Goal: Information Seeking & Learning: Learn about a topic

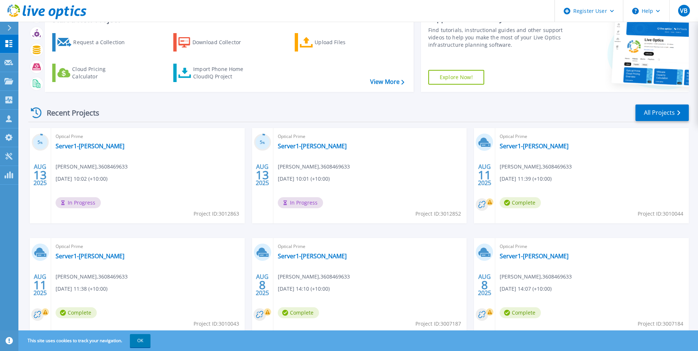
scroll to position [57, 0]
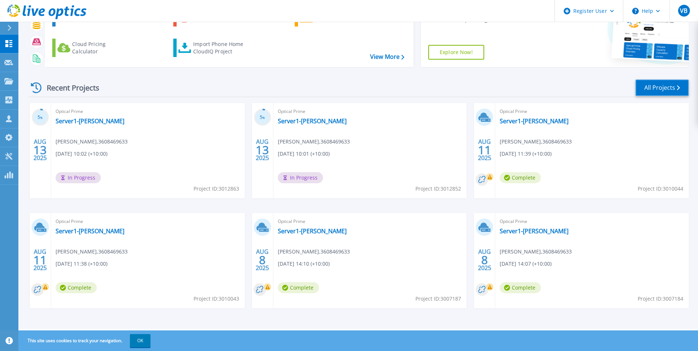
click at [668, 86] on link "All Projects" at bounding box center [662, 87] width 53 height 17
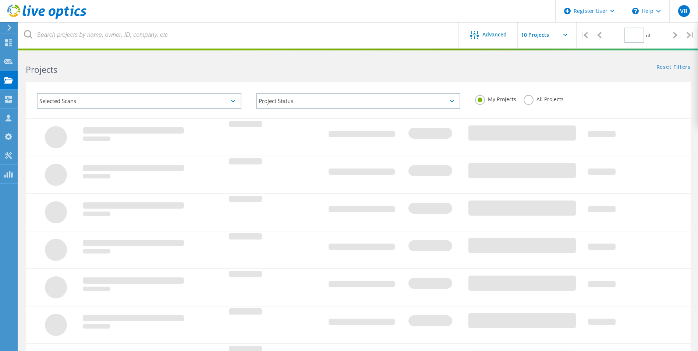
type input "1"
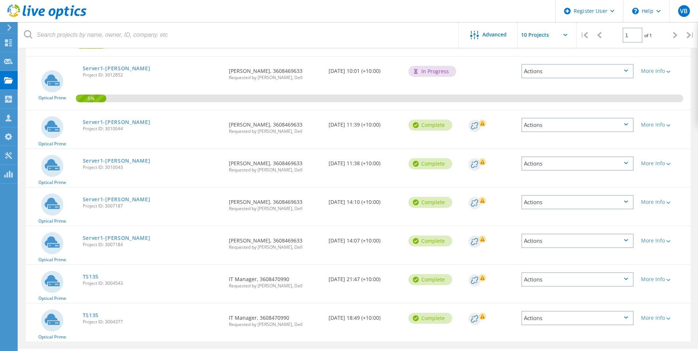
scroll to position [153, 0]
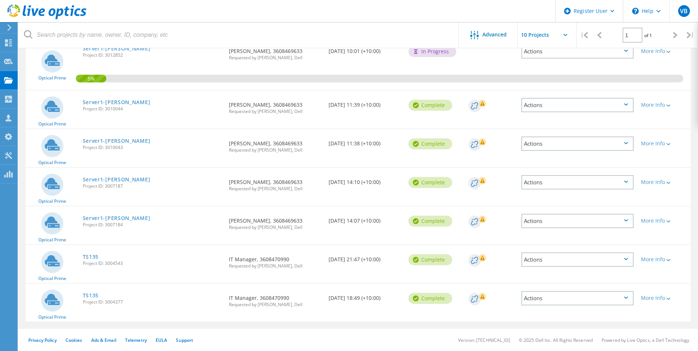
click at [91, 259] on link "TS135" at bounding box center [91, 256] width 16 height 5
click at [92, 294] on link "TS135" at bounding box center [91, 295] width 16 height 5
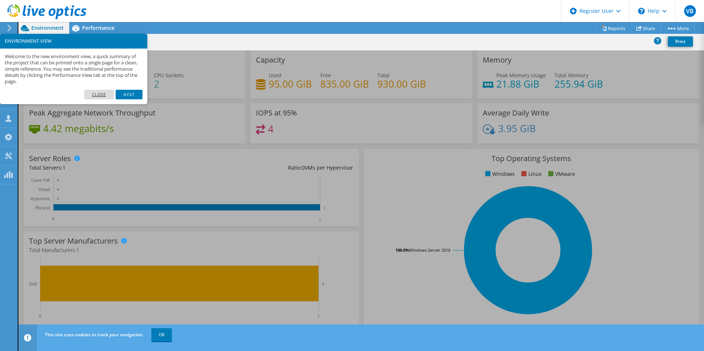
click at [97, 93] on link "Close" at bounding box center [99, 95] width 30 height 10
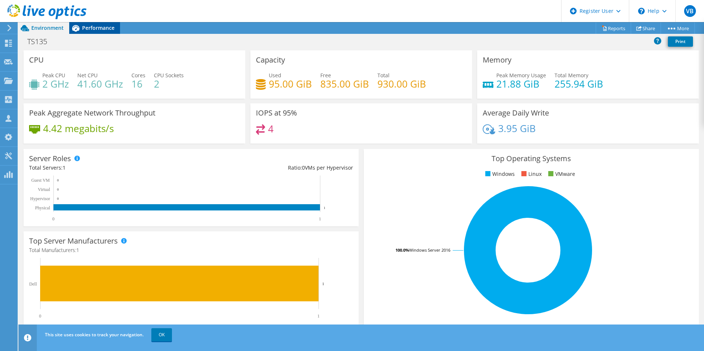
click at [110, 27] on span "Performance" at bounding box center [98, 27] width 32 height 7
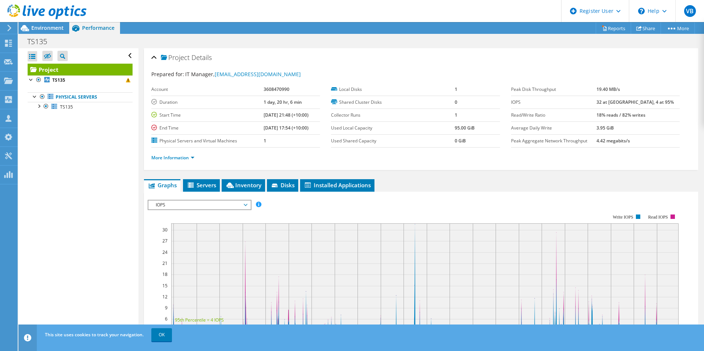
click at [231, 203] on span "IOPS" at bounding box center [199, 205] width 95 height 9
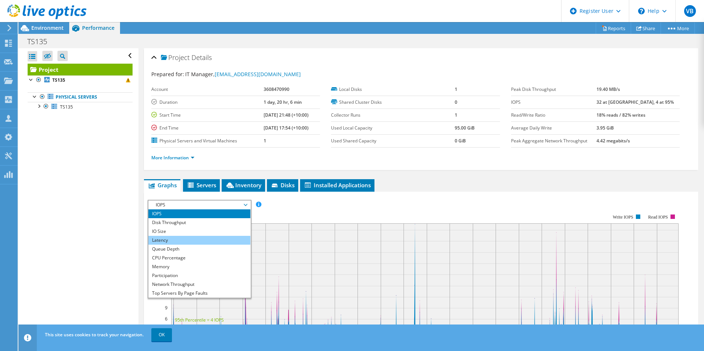
click at [195, 238] on li "Latency" at bounding box center [199, 240] width 102 height 9
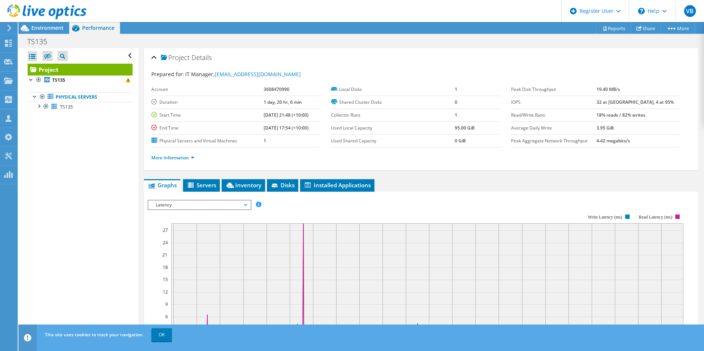
click at [308, 212] on rect at bounding box center [415, 277] width 535 height 147
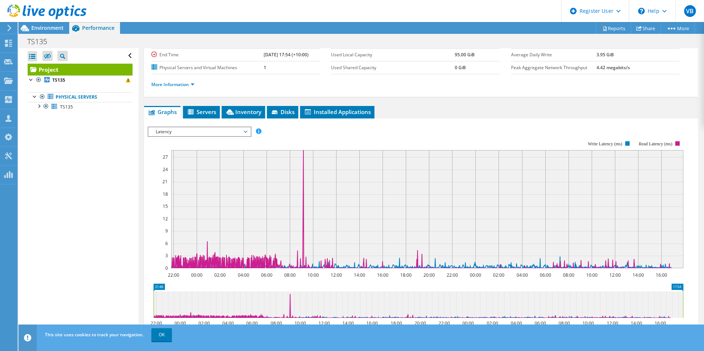
scroll to position [74, 0]
click at [210, 129] on span "Latency" at bounding box center [199, 131] width 95 height 9
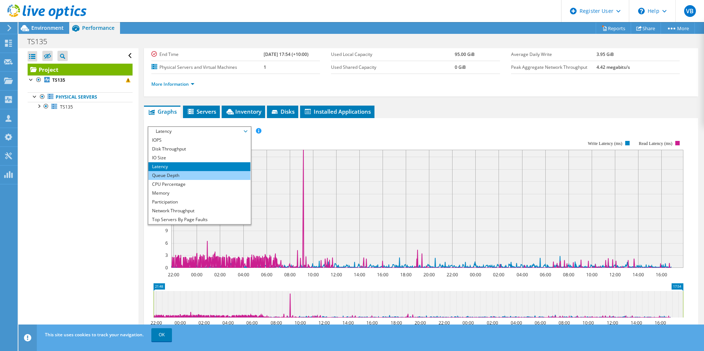
click at [195, 172] on li "Queue Depth" at bounding box center [199, 175] width 102 height 9
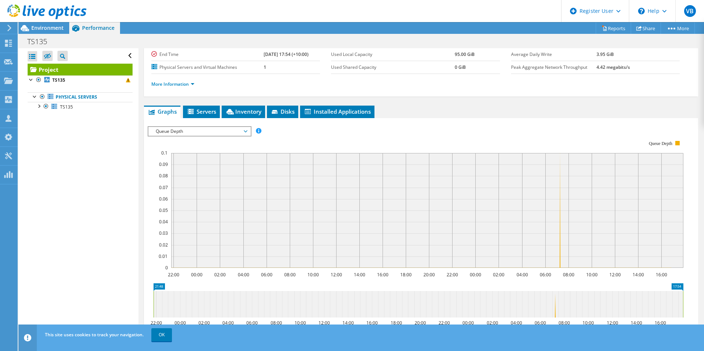
click at [216, 129] on span "Queue Depth" at bounding box center [199, 131] width 95 height 9
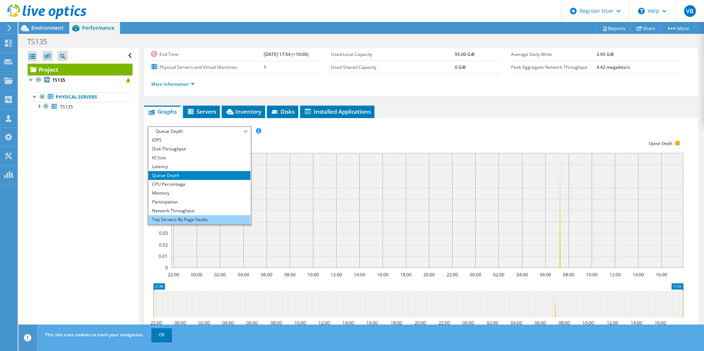
click at [200, 220] on li "Top Servers By Page Faults" at bounding box center [199, 219] width 102 height 9
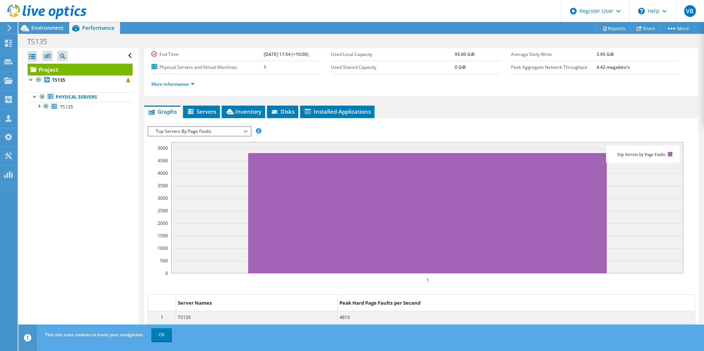
click at [233, 134] on span "Top Servers By Page Faults" at bounding box center [199, 131] width 95 height 9
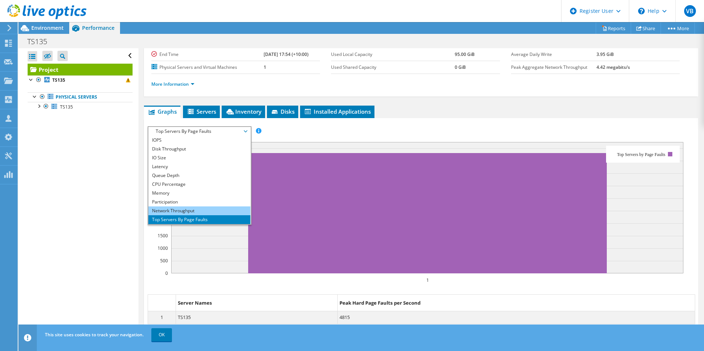
click at [219, 214] on li "Network Throughput" at bounding box center [199, 210] width 102 height 9
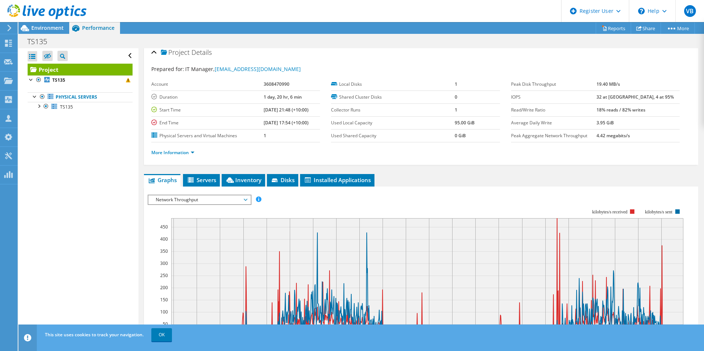
scroll to position [0, 0]
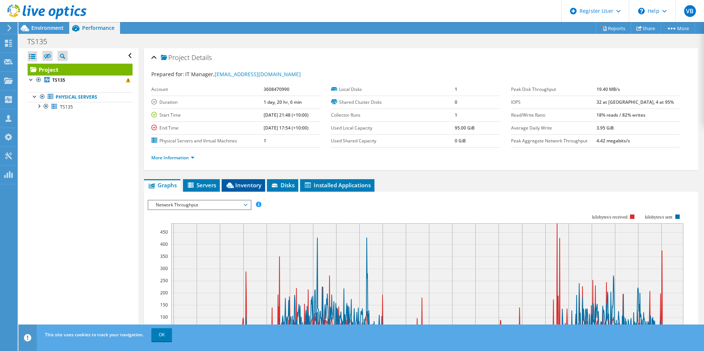
click at [260, 186] on span "Inventory" at bounding box center [243, 184] width 36 height 7
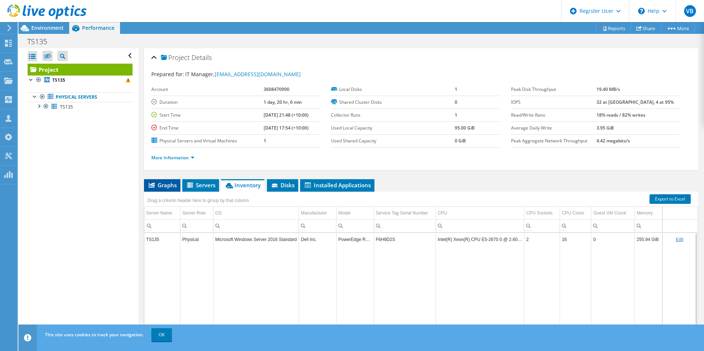
click at [163, 188] on span "Graphs" at bounding box center [162, 184] width 29 height 7
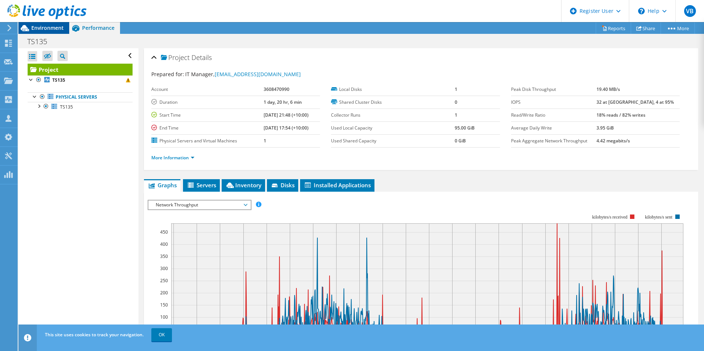
click at [46, 33] on div "Environment" at bounding box center [43, 28] width 51 height 12
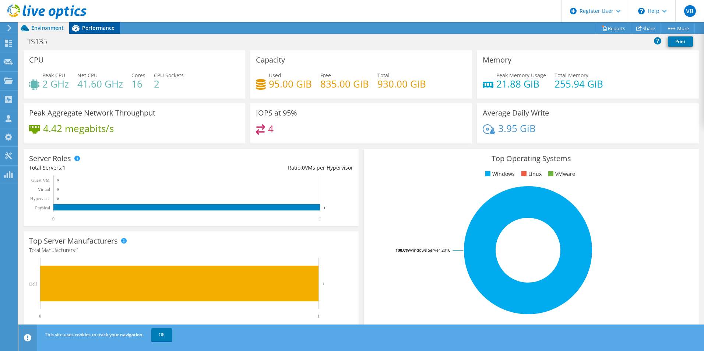
click at [91, 24] on span "Performance" at bounding box center [98, 27] width 32 height 7
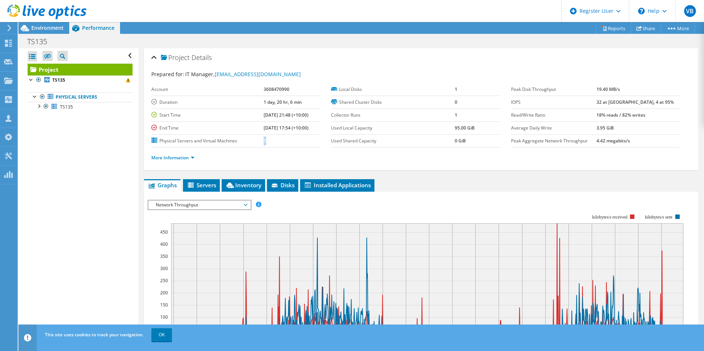
drag, startPoint x: 253, startPoint y: 141, endPoint x: 266, endPoint y: 143, distance: 13.0
click at [266, 143] on tr "Physical Servers and Virtual Machines 1" at bounding box center [235, 140] width 169 height 13
drag, startPoint x: 266, startPoint y: 143, endPoint x: 291, endPoint y: 141, distance: 25.1
click at [291, 141] on td "1" at bounding box center [291, 140] width 56 height 13
drag, startPoint x: 651, startPoint y: 141, endPoint x: 601, endPoint y: 146, distance: 50.3
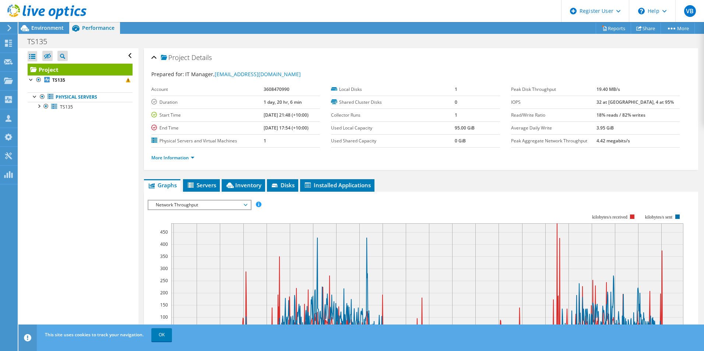
click at [601, 146] on tr "Peak Aggregate Network Throughput 4.42 megabits/s" at bounding box center [595, 140] width 169 height 13
copy tr "4.42 megabits/s"
click at [638, 129] on td "3.95 GiB" at bounding box center [637, 127] width 83 height 13
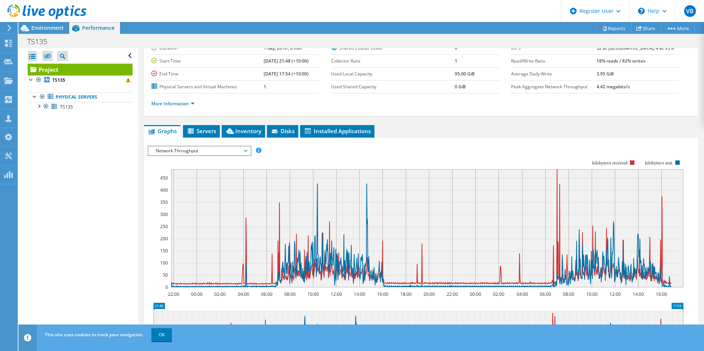
scroll to position [110, 0]
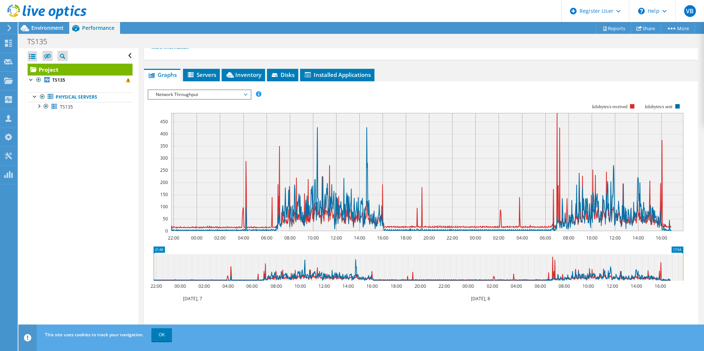
click at [243, 95] on span "Network Throughput" at bounding box center [199, 94] width 95 height 9
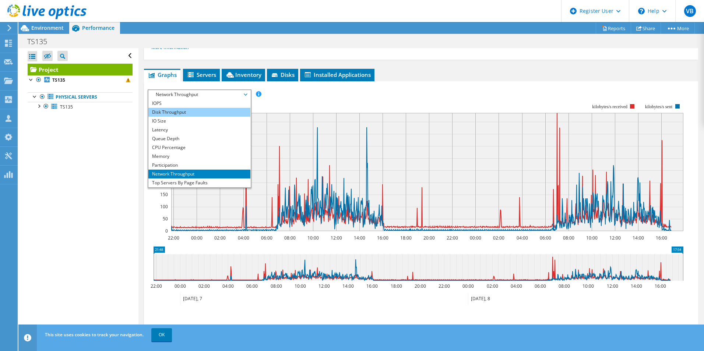
click at [228, 116] on li "Disk Throughput" at bounding box center [199, 112] width 102 height 9
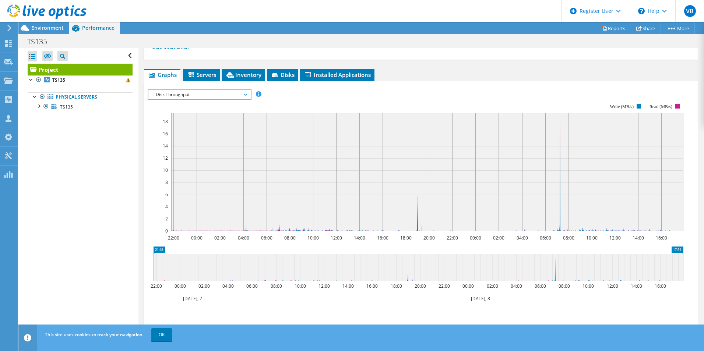
click at [236, 97] on span "Disk Throughput" at bounding box center [199, 94] width 95 height 9
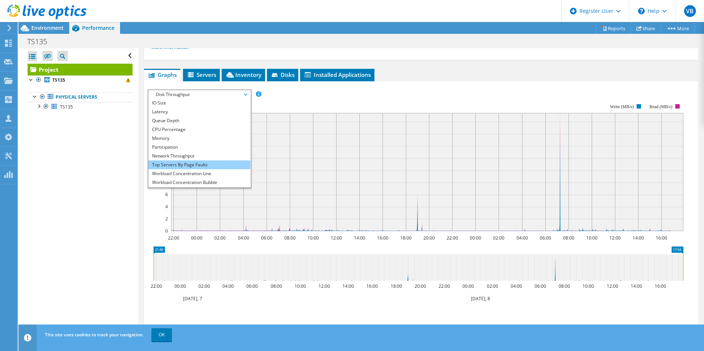
scroll to position [26, 0]
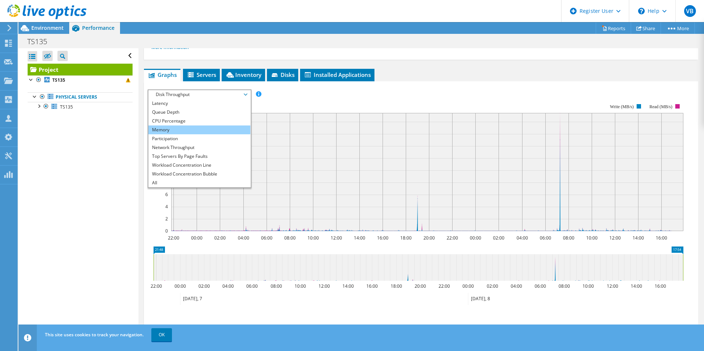
click at [218, 131] on li "Memory" at bounding box center [199, 129] width 102 height 9
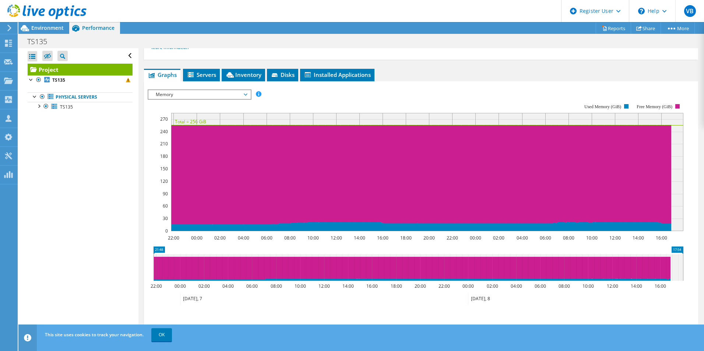
click at [248, 93] on span "Memory" at bounding box center [199, 94] width 102 height 9
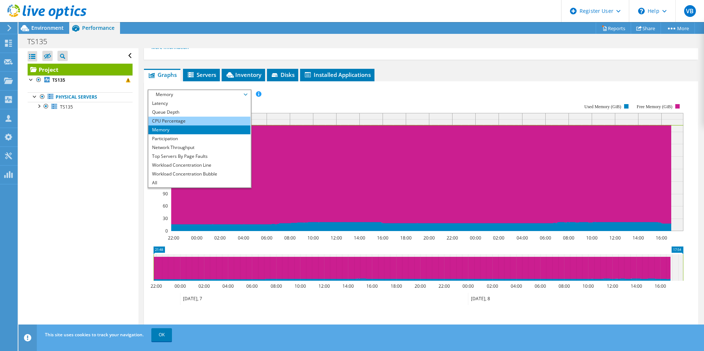
click at [216, 122] on li "CPU Percentage" at bounding box center [199, 121] width 102 height 9
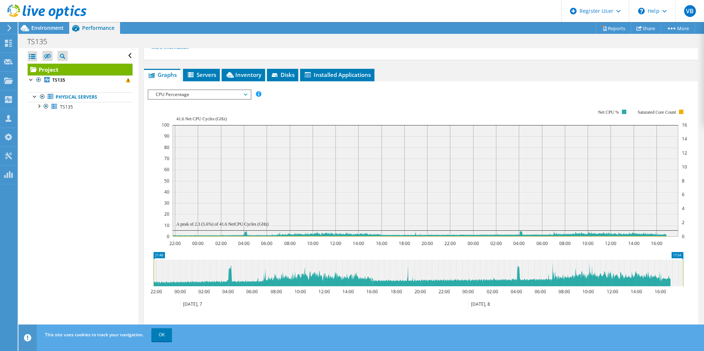
click at [41, 22] on div at bounding box center [43, 12] width 86 height 25
click at [41, 23] on div at bounding box center [43, 12] width 86 height 25
click at [41, 27] on span "Environment" at bounding box center [47, 27] width 32 height 7
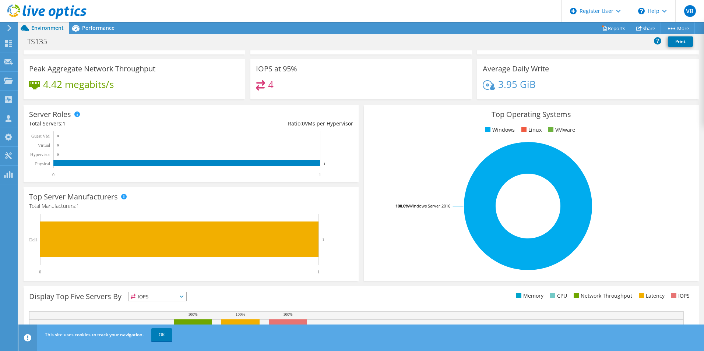
scroll to position [140, 0]
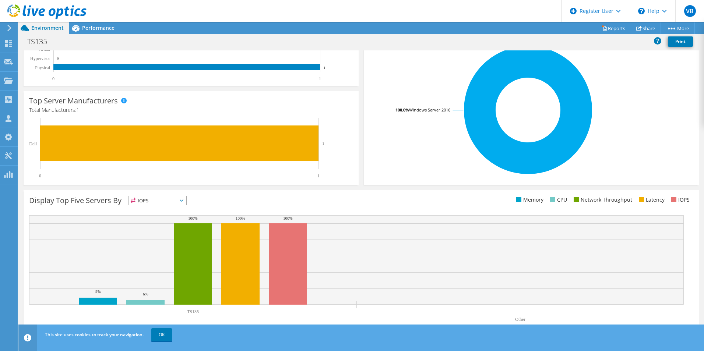
drag, startPoint x: 110, startPoint y: 252, endPoint x: 110, endPoint y: 256, distance: 4.1
drag, startPoint x: 159, startPoint y: 333, endPoint x: 163, endPoint y: 339, distance: 6.9
click at [159, 333] on link "OK" at bounding box center [161, 334] width 21 height 13
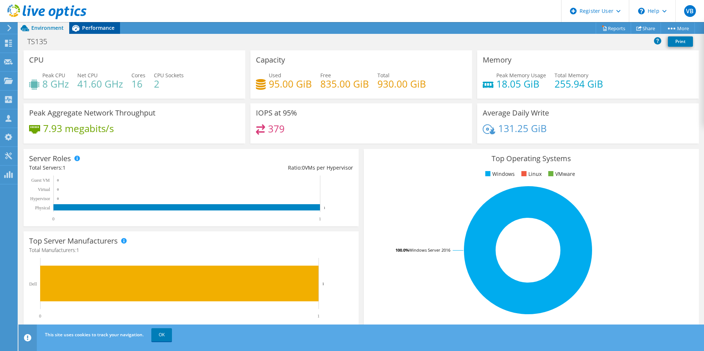
click at [93, 26] on span "Performance" at bounding box center [98, 27] width 32 height 7
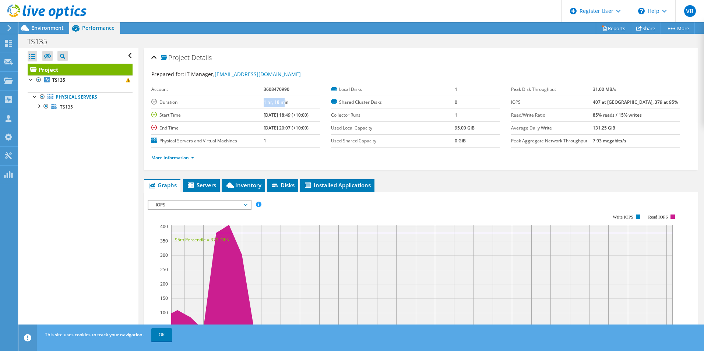
drag, startPoint x: 259, startPoint y: 105, endPoint x: 276, endPoint y: 105, distance: 16.6
click at [276, 105] on tr "Duration 1 hr, 18 min" at bounding box center [235, 102] width 169 height 13
